Goal: Task Accomplishment & Management: Use online tool/utility

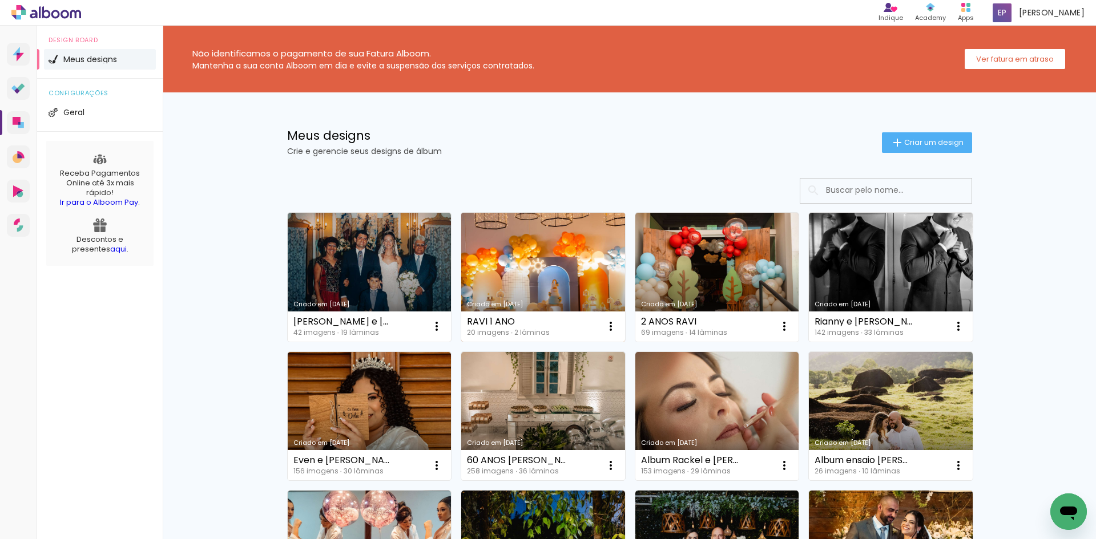
click at [566, 258] on link "Criado em [DATE]" at bounding box center [543, 277] width 164 height 129
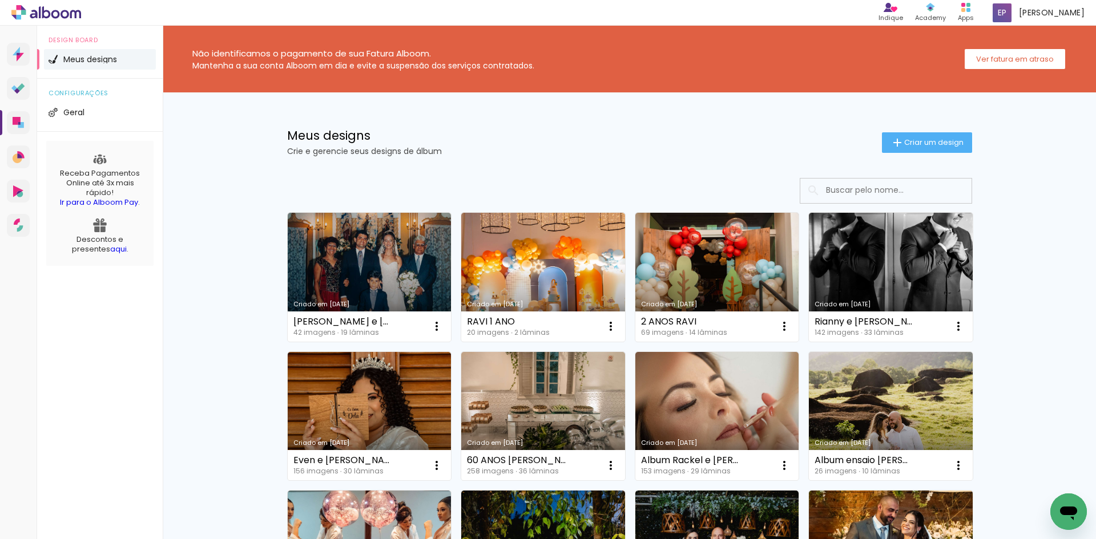
click at [739, 232] on link "Criado em [DATE]" at bounding box center [717, 277] width 164 height 129
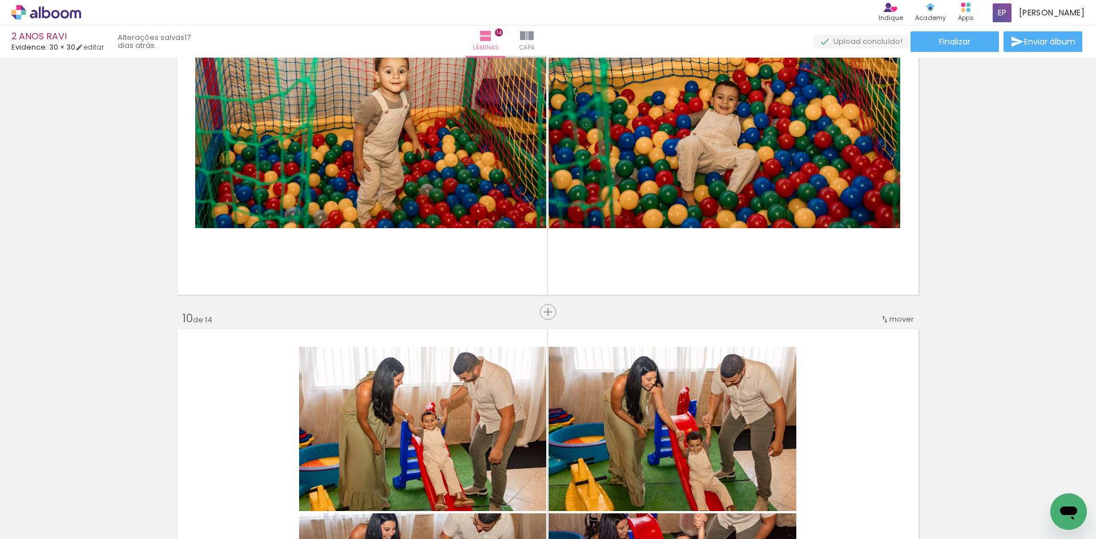
scroll to position [3539, 0]
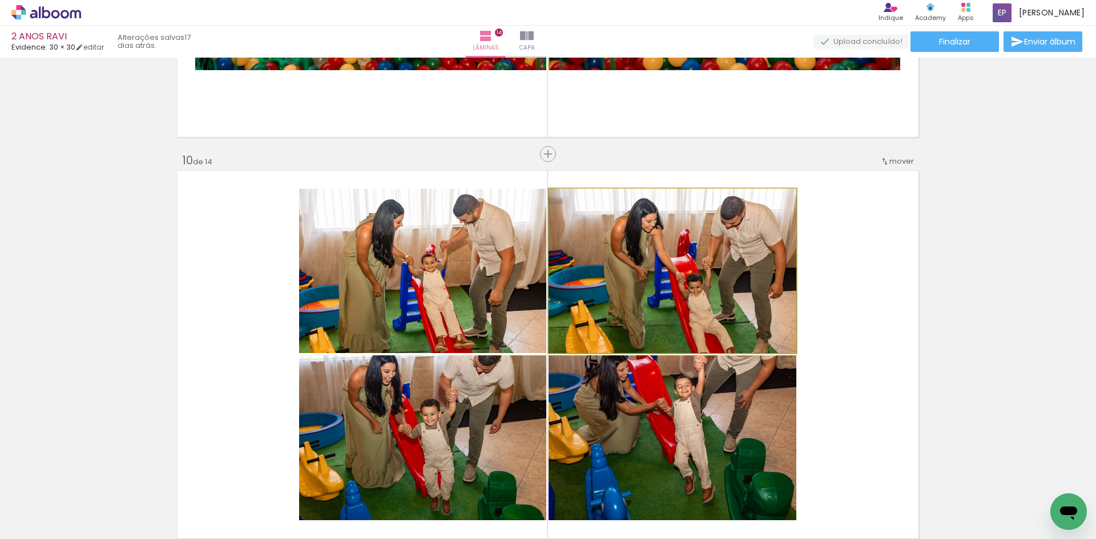
drag, startPoint x: 631, startPoint y: 334, endPoint x: 635, endPoint y: 251, distance: 83.5
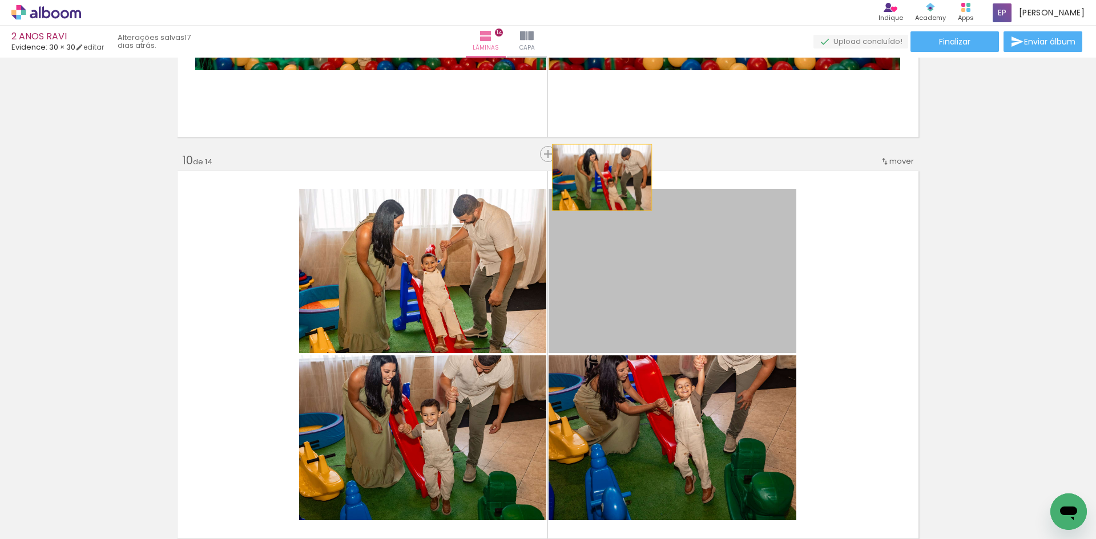
drag, startPoint x: 607, startPoint y: 241, endPoint x: 595, endPoint y: 172, distance: 70.2
click at [598, 176] on quentale-layouter at bounding box center [548, 354] width 747 height 373
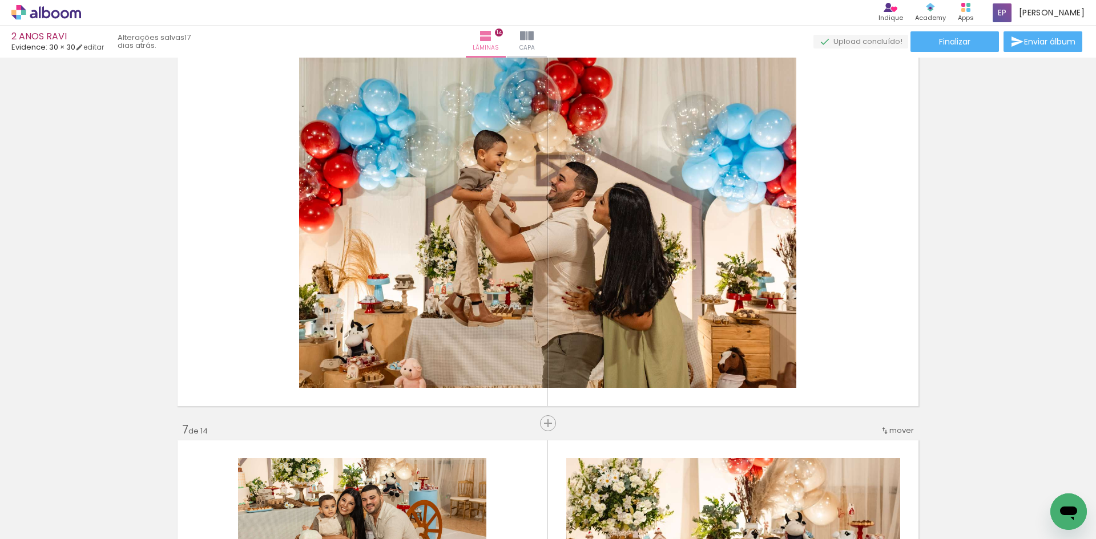
scroll to position [2055, 0]
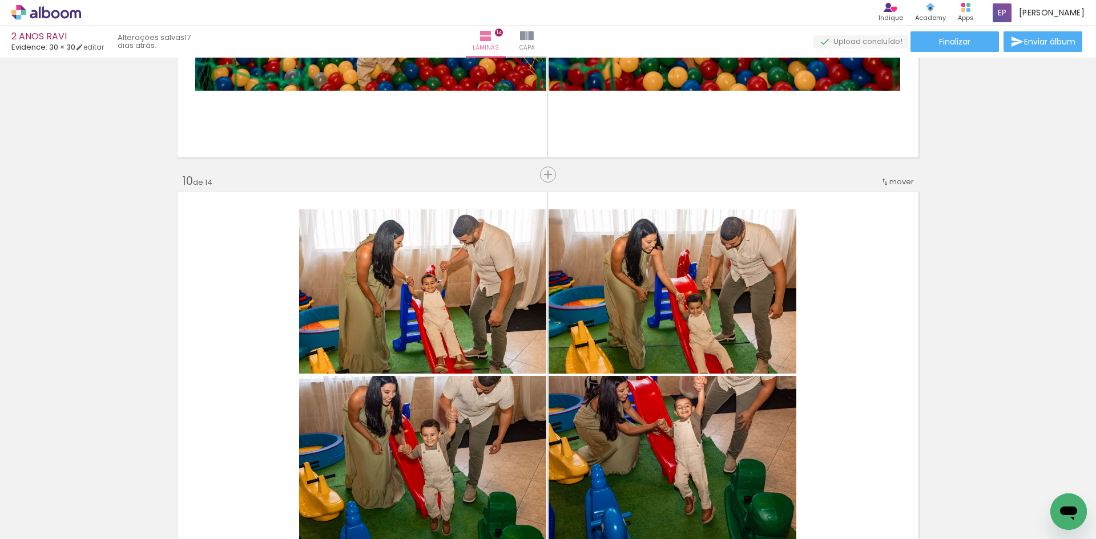
scroll to position [3596, 0]
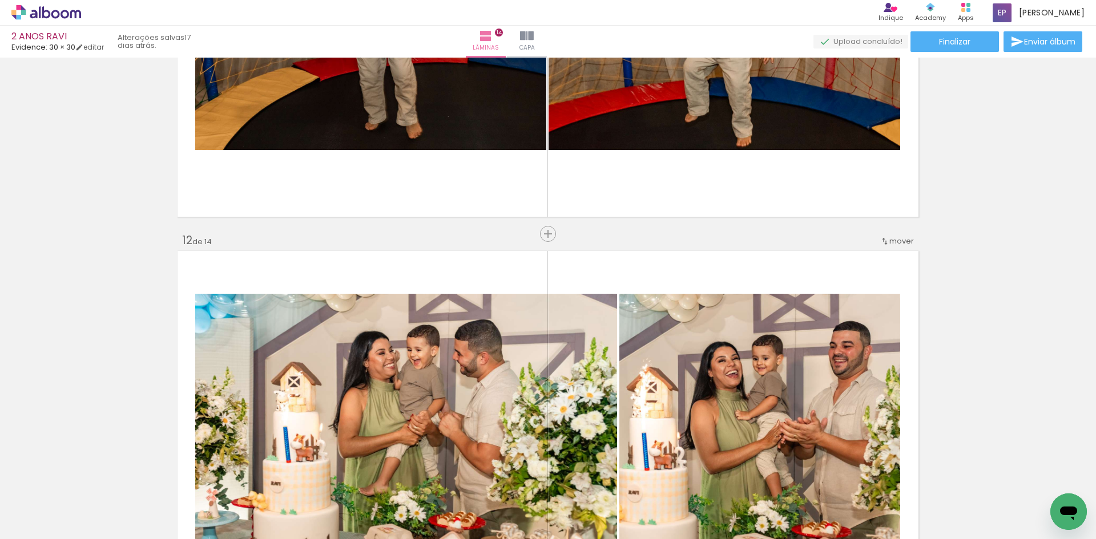
scroll to position [4395, 0]
